Goal: Information Seeking & Learning: Learn about a topic

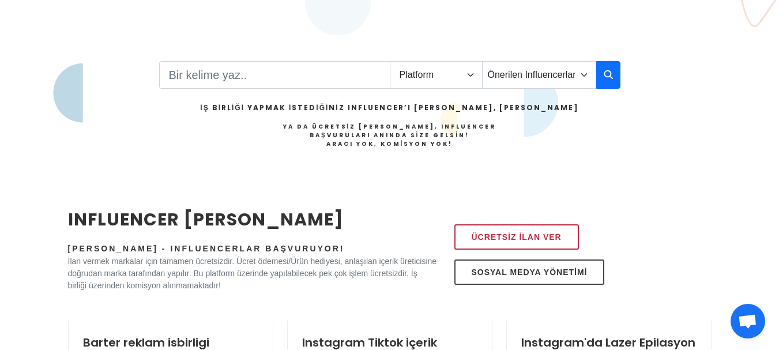
scroll to position [255, 0]
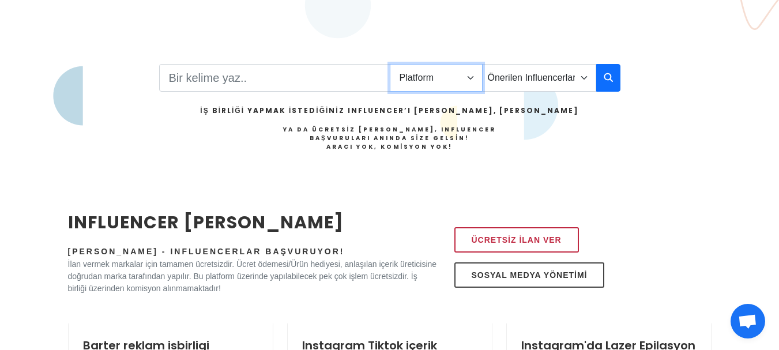
click at [470, 78] on select "Platform Instagram Facebook Youtube Tiktok Twitter Twitch" at bounding box center [436, 78] width 93 height 28
drag, startPoint x: 470, startPoint y: 78, endPoint x: 560, endPoint y: 235, distance: 179.9
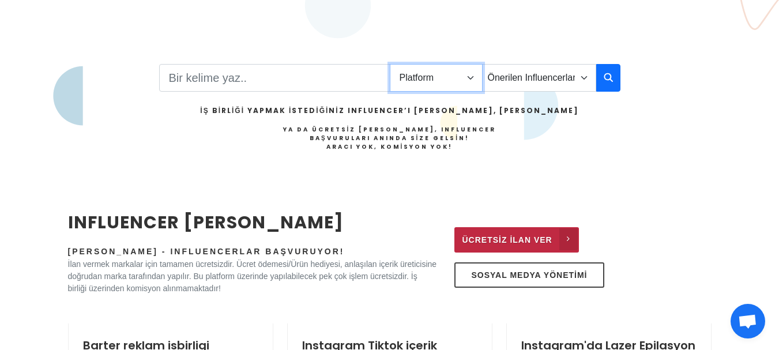
click at [470, 78] on select "Platform Instagram Facebook Youtube Tiktok Twitter Twitch" at bounding box center [436, 78] width 93 height 28
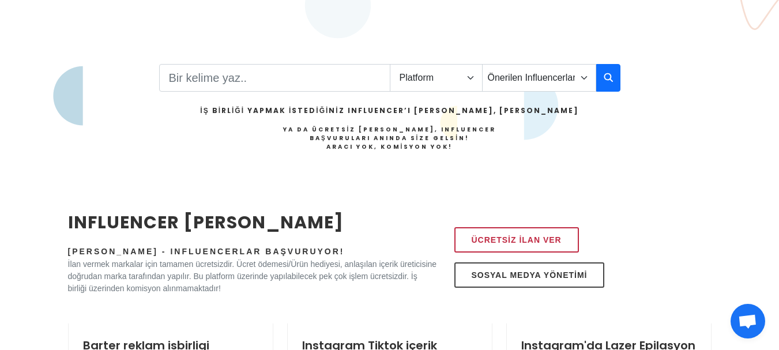
click at [503, 145] on h4 "Ya da Ücretsiz İlan Verin, Influencer Başvuruları Anında Size Gelsin! Aracı Yok…" at bounding box center [389, 138] width 378 height 26
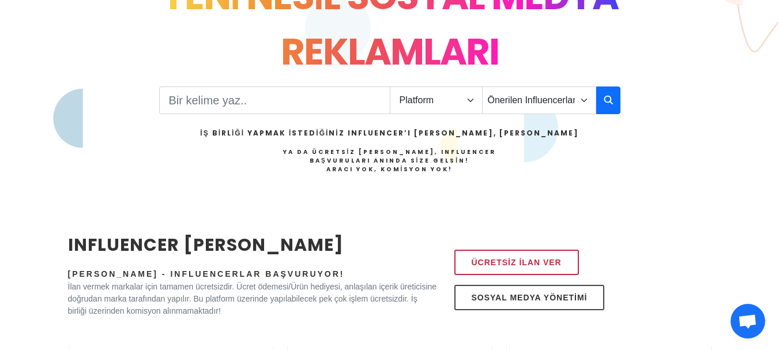
scroll to position [230, 0]
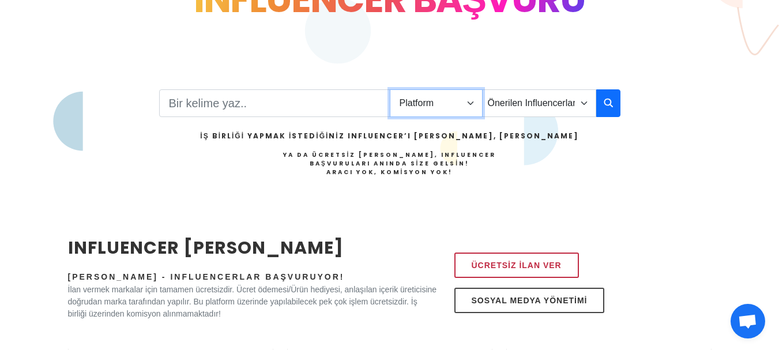
click at [473, 103] on select "Platform Instagram Facebook Youtube Tiktok Twitter Twitch" at bounding box center [436, 103] width 93 height 28
select select "1"
click at [390, 89] on select "Platform Instagram Facebook Youtube Tiktok Twitter Twitch" at bounding box center [436, 103] width 93 height 28
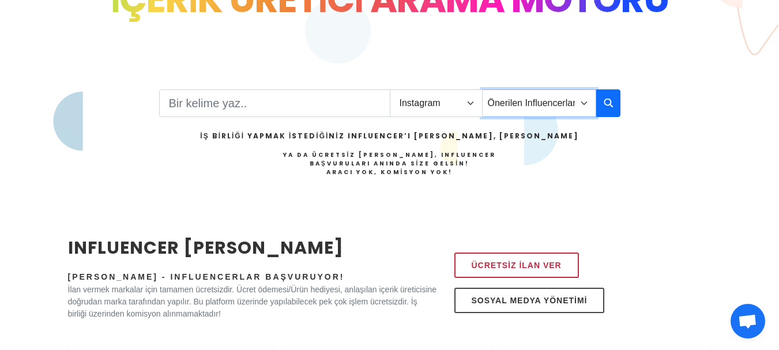
click at [583, 104] on select "Önerilen Influencerlar Aile & Çocuk & Ebeveyn Alışveriş & Giyim & Aksesuar Arab…" at bounding box center [539, 103] width 114 height 28
click at [584, 100] on select "Önerilen Influencerlar Aile & Çocuk & Ebeveyn Alışveriş & Giyim & Aksesuar Arab…" at bounding box center [539, 103] width 114 height 28
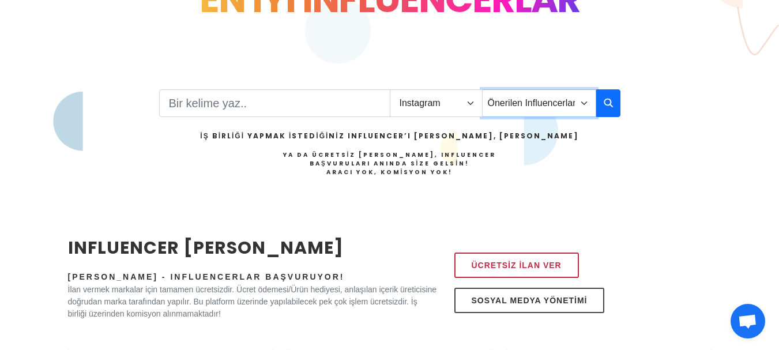
select select "1"
click at [482, 89] on select "Önerilen Influencerlar Aile & Çocuk & Ebeveyn Alışveriş & Giyim & Aksesuar Arab…" at bounding box center [539, 103] width 114 height 28
click at [564, 142] on div "Platform Instagram Facebook Youtube Tiktok Twitter Twitch Önerilen Influencerla…" at bounding box center [389, 147] width 461 height 116
click at [610, 104] on icon "button" at bounding box center [607, 103] width 9 height 14
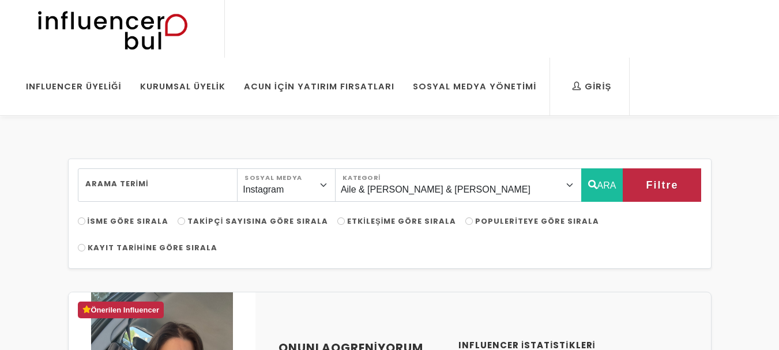
select select "1"
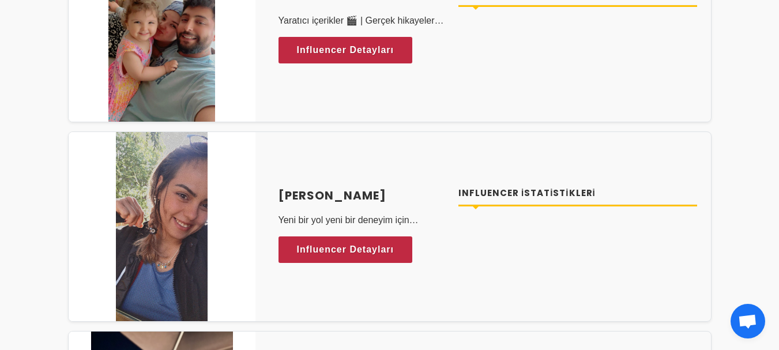
scroll to position [5525, 0]
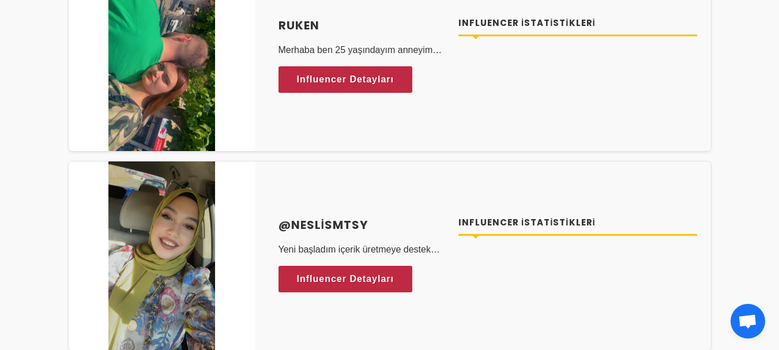
scroll to position [981, 0]
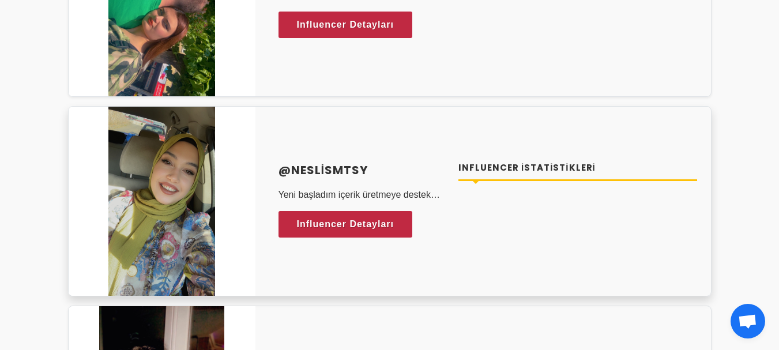
click at [319, 168] on h4 "@neslismtsy" at bounding box center [361, 169] width 167 height 17
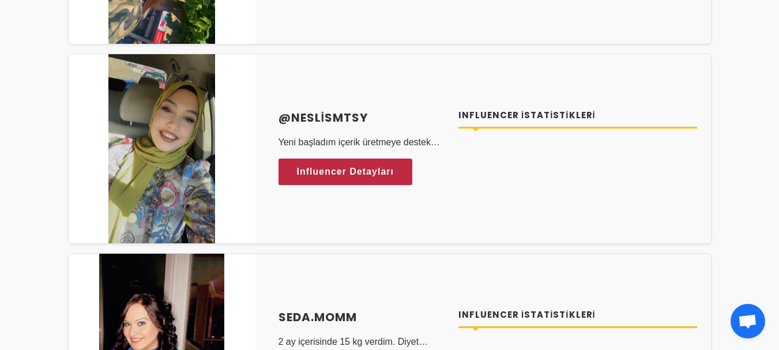
scroll to position [1011, 0]
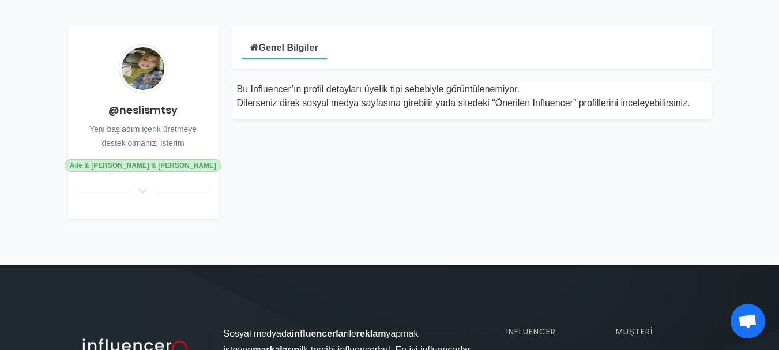
scroll to position [140, 0]
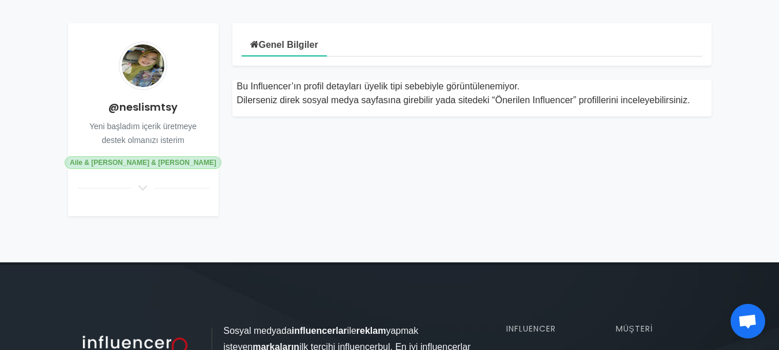
click at [778, 90] on html "Giriş Influencer Giriş Kurumsal Giriş Influencer Üyeliği Kurumsal Üyelik Acun İ…" at bounding box center [389, 246] width 779 height 772
drag, startPoint x: 104, startPoint y: 105, endPoint x: 179, endPoint y: 111, distance: 75.1
click at [179, 111] on h4 "@neslismtsy" at bounding box center [143, 107] width 132 height 16
copy h4 "@neslismtsy"
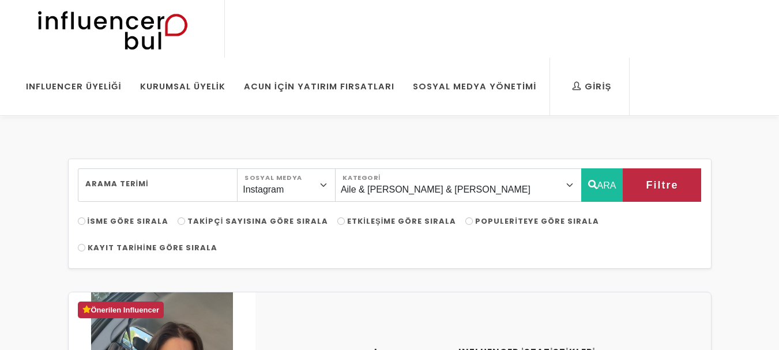
select select "1"
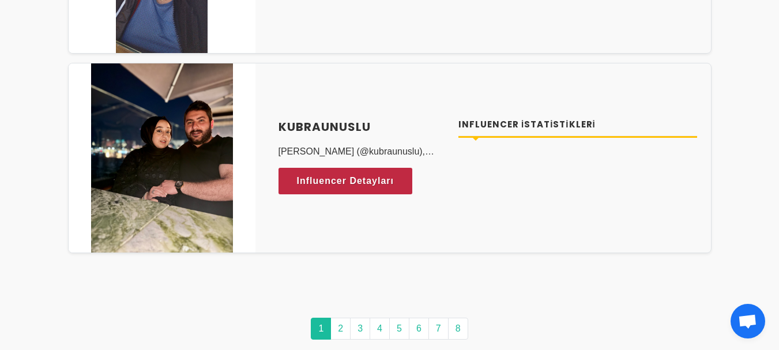
scroll to position [5805, 0]
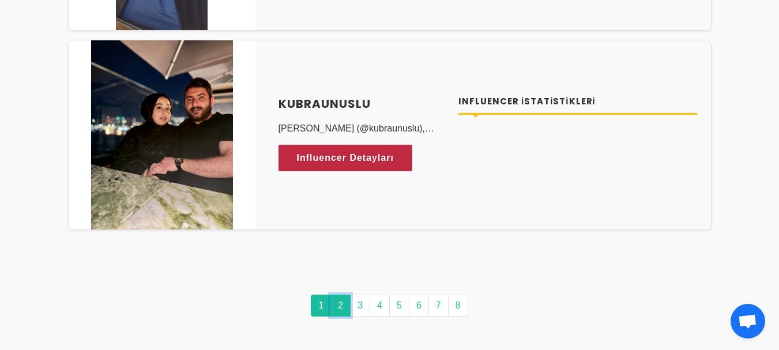
click at [339, 307] on link "2" at bounding box center [340, 305] width 20 height 22
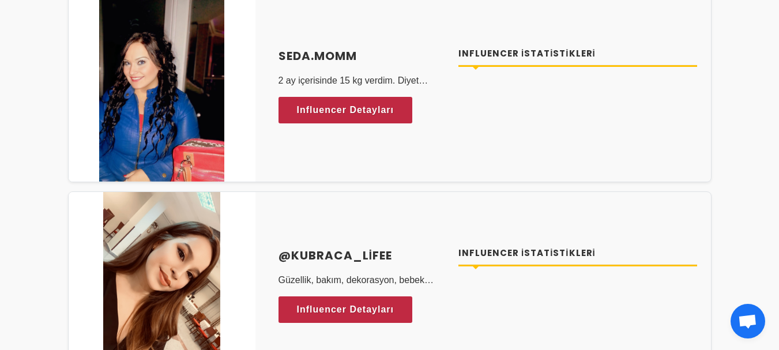
scroll to position [1283, 0]
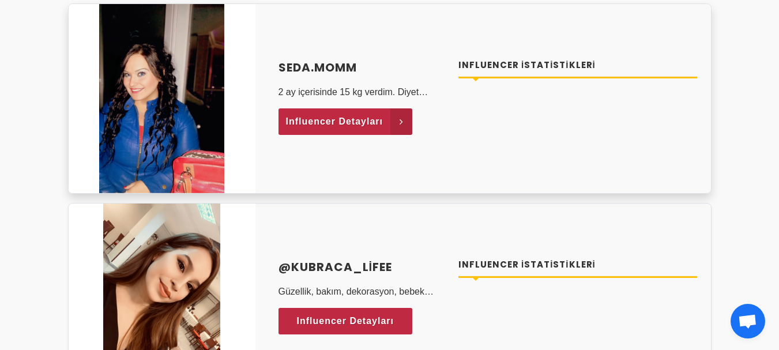
click at [346, 125] on span "Influencer Detayları" at bounding box center [334, 121] width 97 height 17
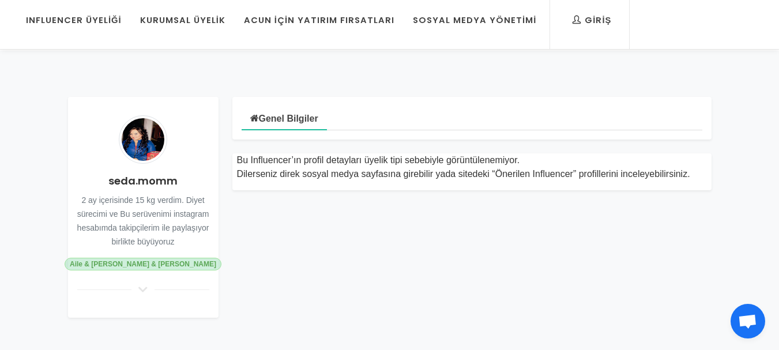
scroll to position [61, 0]
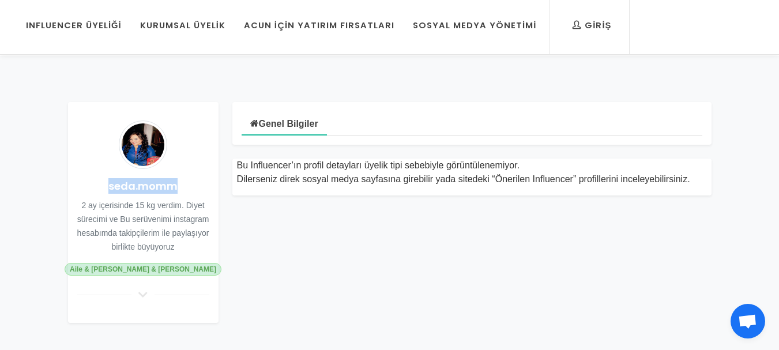
drag, startPoint x: 179, startPoint y: 187, endPoint x: 74, endPoint y: 183, distance: 105.5
click at [74, 183] on div "seda.momm 2 ay içerisinde 15 kg verdim. Diyet sürecimi ve Bu serüvenimi instagr…" at bounding box center [143, 212] width 150 height 221
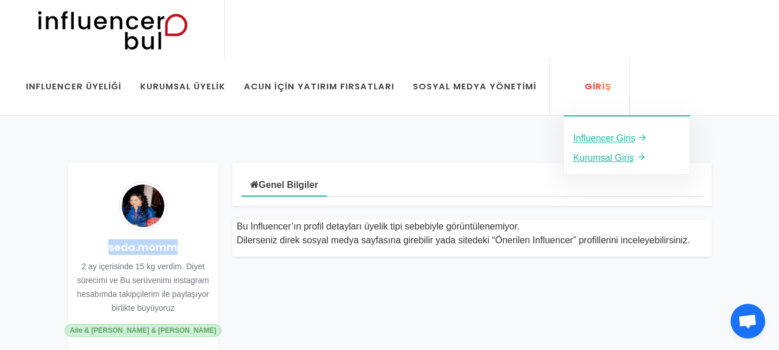
click at [572, 85] on div "Giriş" at bounding box center [591, 86] width 39 height 13
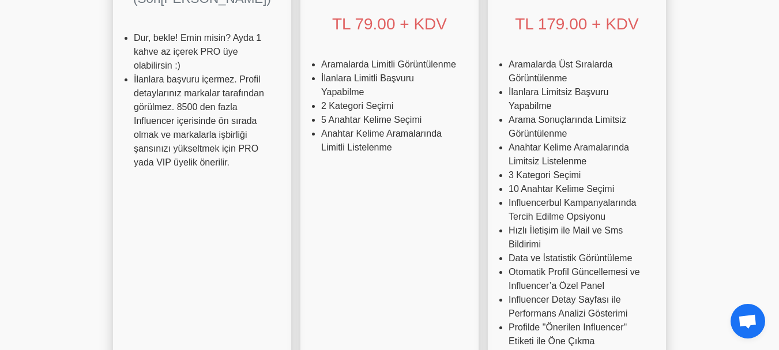
scroll to position [281, 0]
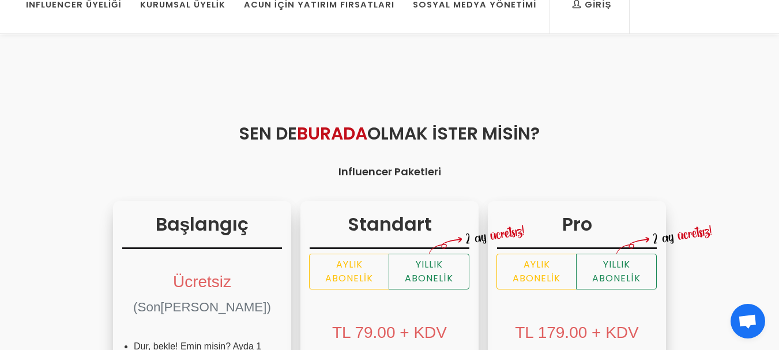
scroll to position [0, 0]
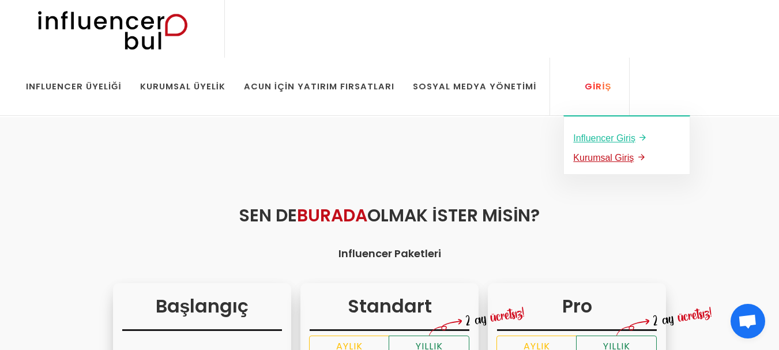
click at [573, 159] on u "Kurumsal Giriş" at bounding box center [603, 158] width 61 height 10
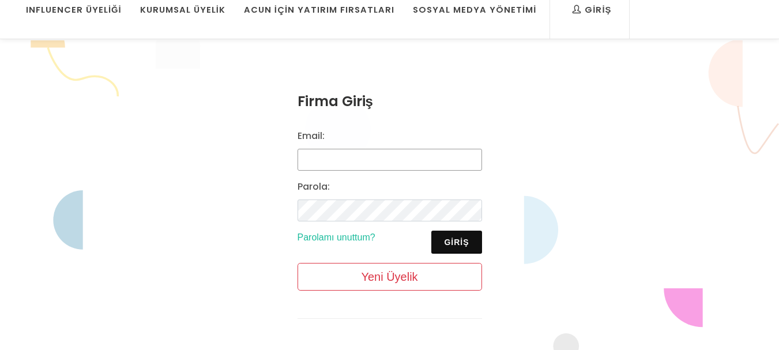
click at [304, 161] on input "Email:" at bounding box center [389, 160] width 184 height 22
click at [358, 157] on input "lambukas" at bounding box center [389, 160] width 184 height 22
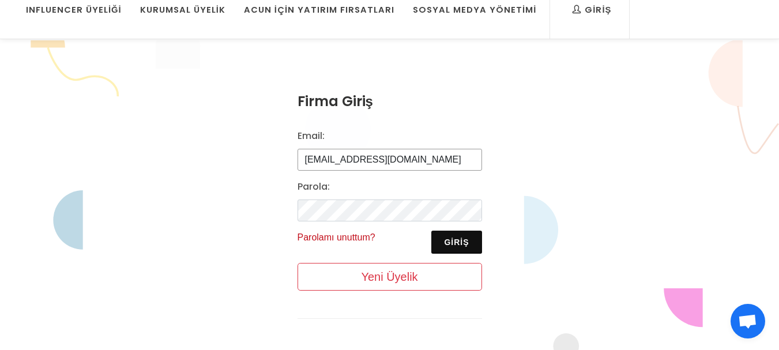
type input "[EMAIL_ADDRESS][DOMAIN_NAME]"
click at [346, 239] on link "Parolamı unuttum?" at bounding box center [336, 237] width 78 height 10
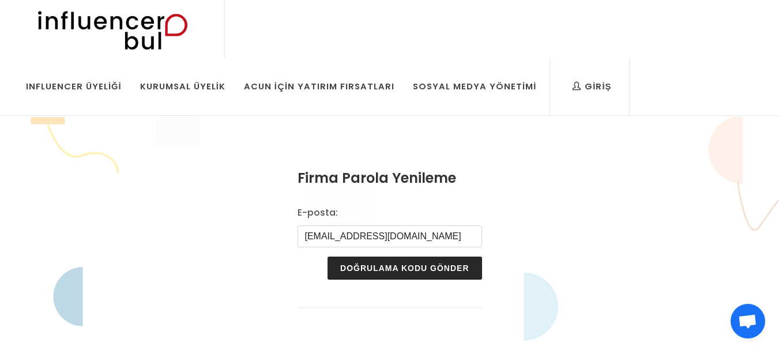
type input "lambukas@gmail.com"
click at [406, 269] on button "Doğrulama Kodu Gönder" at bounding box center [404, 267] width 154 height 23
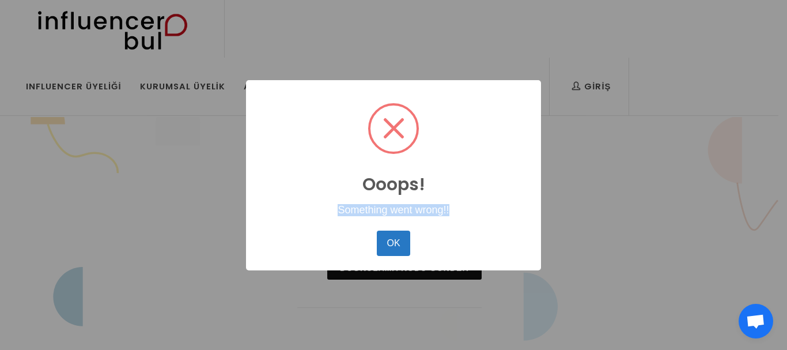
drag, startPoint x: 333, startPoint y: 210, endPoint x: 458, endPoint y: 218, distance: 125.9
click at [458, 218] on div "Ooops! × Something went wrong!! OK No Cancel" at bounding box center [393, 175] width 295 height 190
copy div "Something went wrong!!"
click at [195, 173] on div "Ooops! × Something went wrong!! OK No Cancel" at bounding box center [393, 175] width 787 height 350
click at [395, 243] on button "OK" at bounding box center [393, 243] width 33 height 25
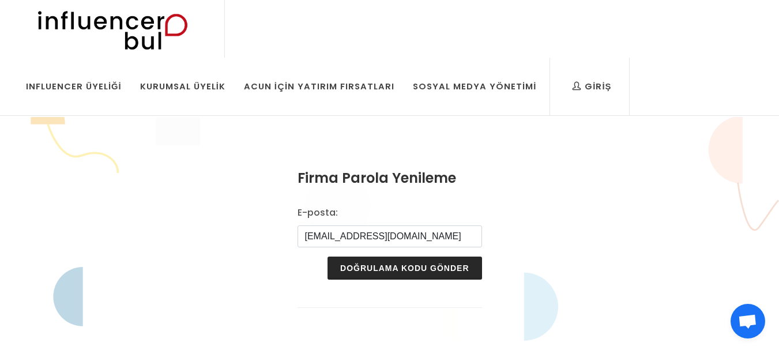
click at [414, 273] on button "Doğrulama Kodu Gönder" at bounding box center [404, 267] width 154 height 23
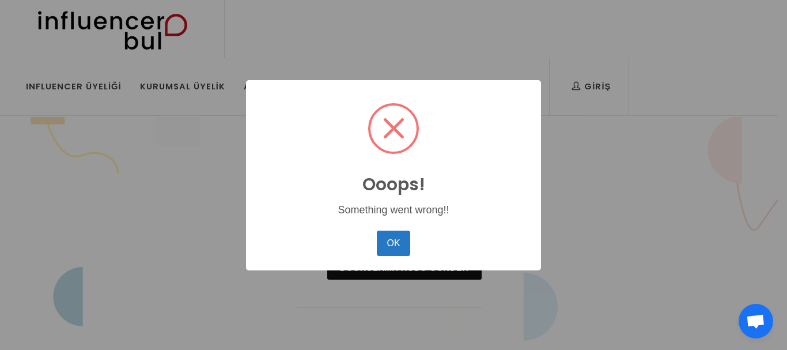
click at [394, 131] on span at bounding box center [394, 128] width 46 height 46
click at [395, 247] on button "OK" at bounding box center [393, 243] width 33 height 25
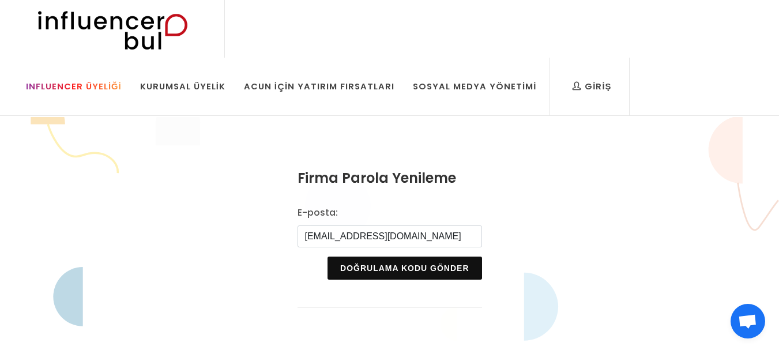
click at [122, 80] on div "Influencer Üyeliği" at bounding box center [74, 86] width 96 height 13
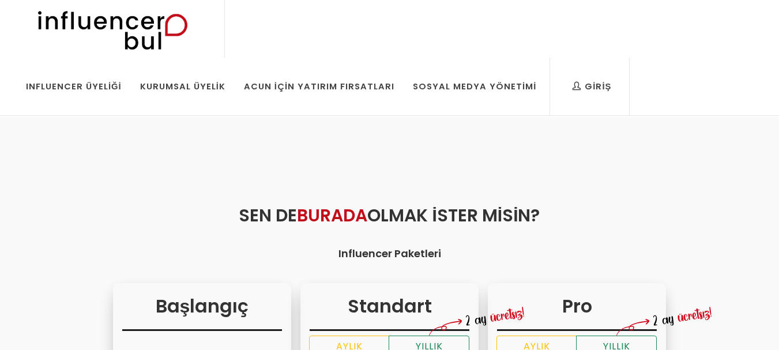
click at [146, 35] on img at bounding box center [112, 29] width 190 height 58
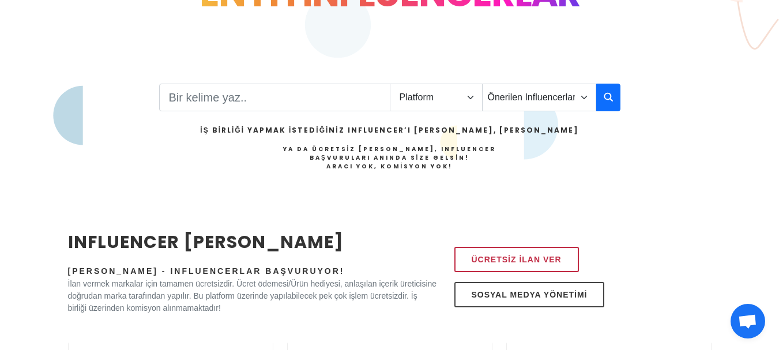
scroll to position [239, 0]
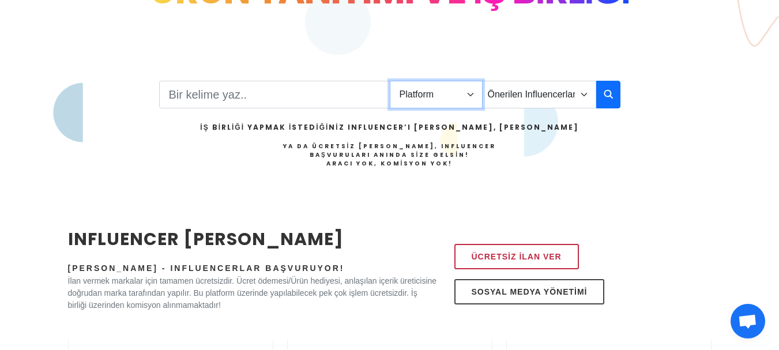
click at [470, 95] on select "Platform Instagram Facebook Youtube Tiktok Twitter Twitch" at bounding box center [436, 95] width 93 height 28
select select "1"
click at [390, 81] on select "Platform Instagram Facebook Youtube Tiktok Twitter Twitch" at bounding box center [436, 95] width 93 height 28
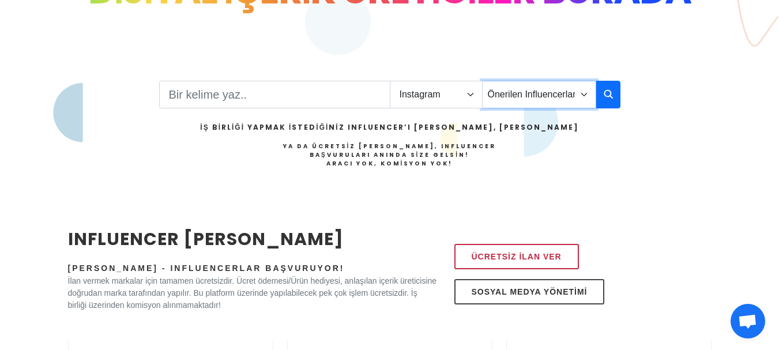
click at [583, 92] on select "Önerilen Influencerlar Aile & [PERSON_NAME] & [PERSON_NAME] [PERSON_NAME] & Giy…" at bounding box center [539, 95] width 114 height 28
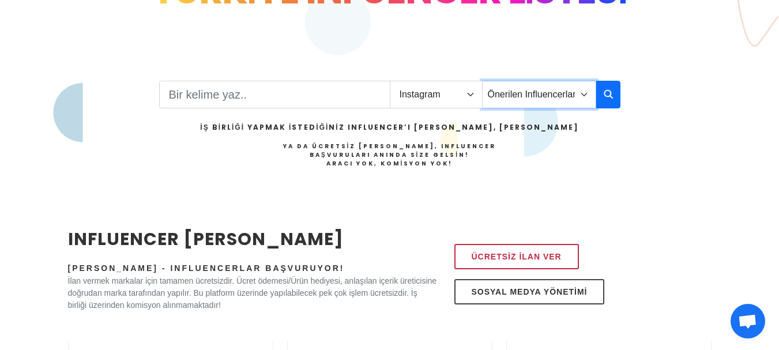
select select "1"
click at [482, 81] on select "Önerilen Influencerlar Aile & [PERSON_NAME] & [PERSON_NAME] [PERSON_NAME] & Giy…" at bounding box center [539, 95] width 114 height 28
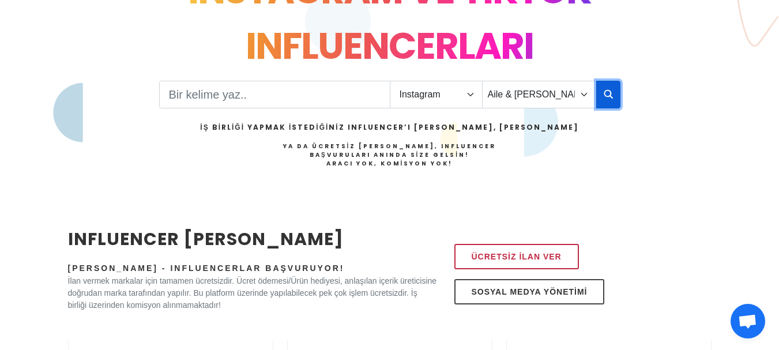
click at [606, 93] on icon "button" at bounding box center [607, 94] width 9 height 14
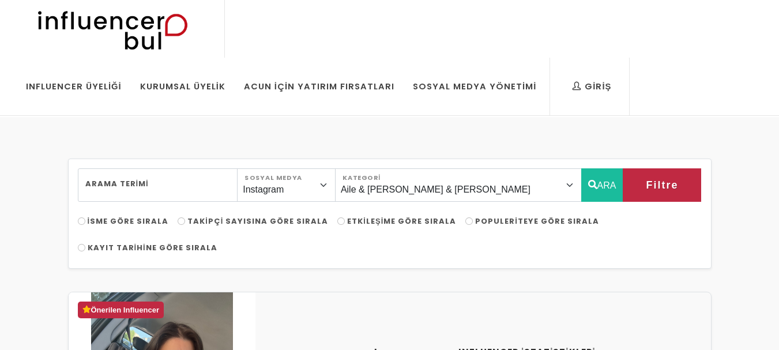
select select "1"
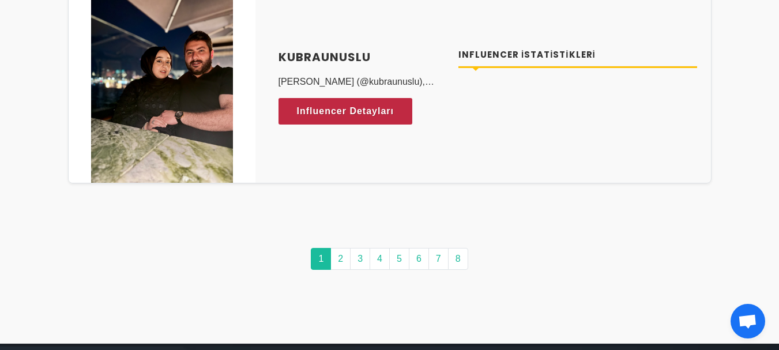
scroll to position [5909, 0]
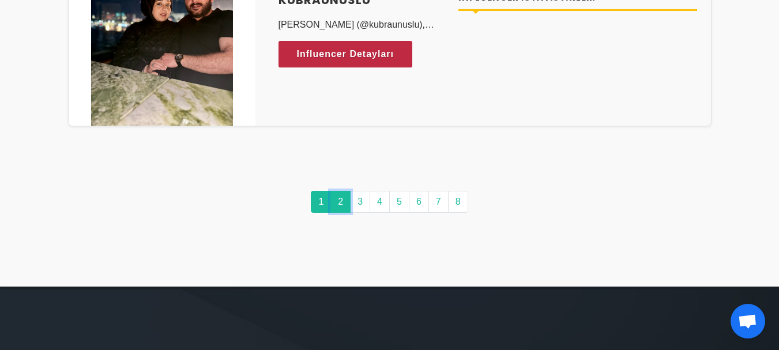
click at [340, 202] on link "2" at bounding box center [340, 202] width 20 height 22
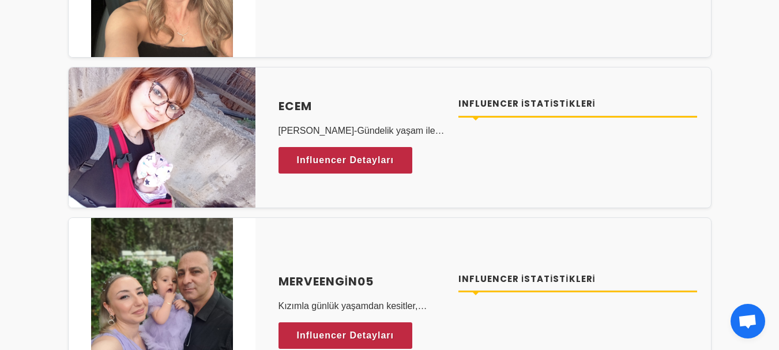
scroll to position [2427, 0]
